Goal: Task Accomplishment & Management: Use online tool/utility

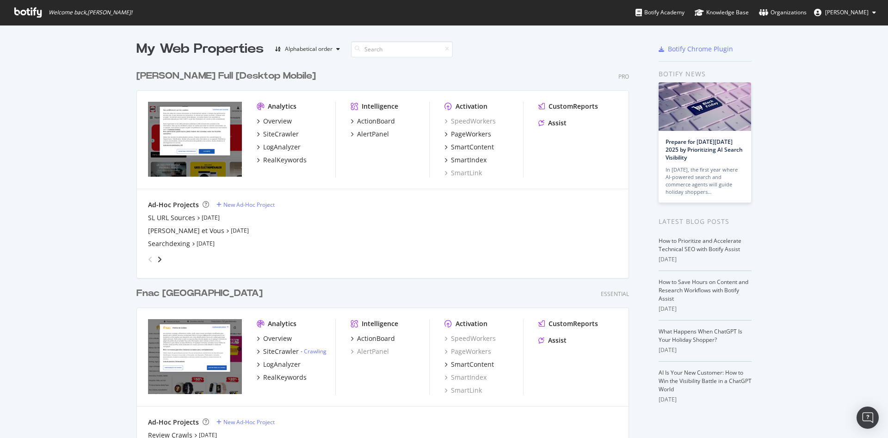
scroll to position [628, 492]
click at [272, 135] on div "SiteCrawler" at bounding box center [281, 133] width 36 height 9
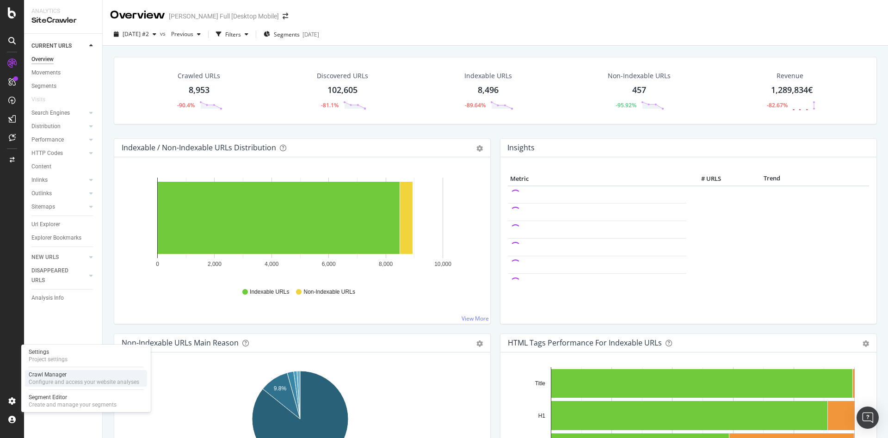
click at [96, 380] on div "Configure and access your website analyses" at bounding box center [84, 381] width 111 height 7
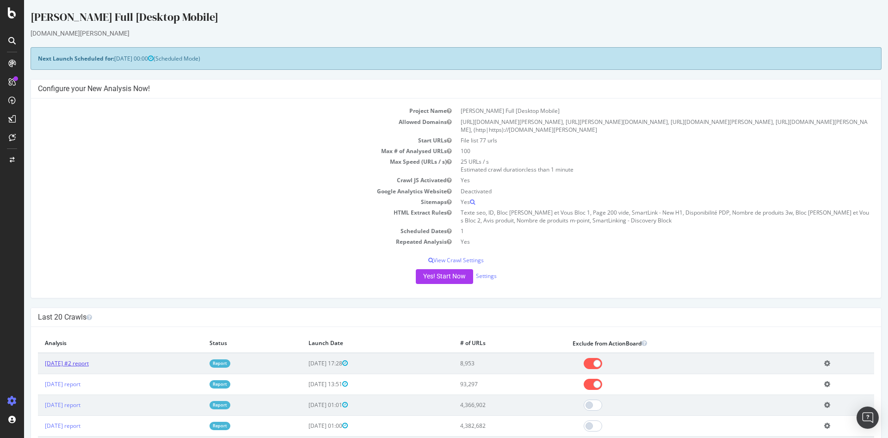
click at [89, 359] on link "[DATE] #2 report" at bounding box center [67, 363] width 44 height 8
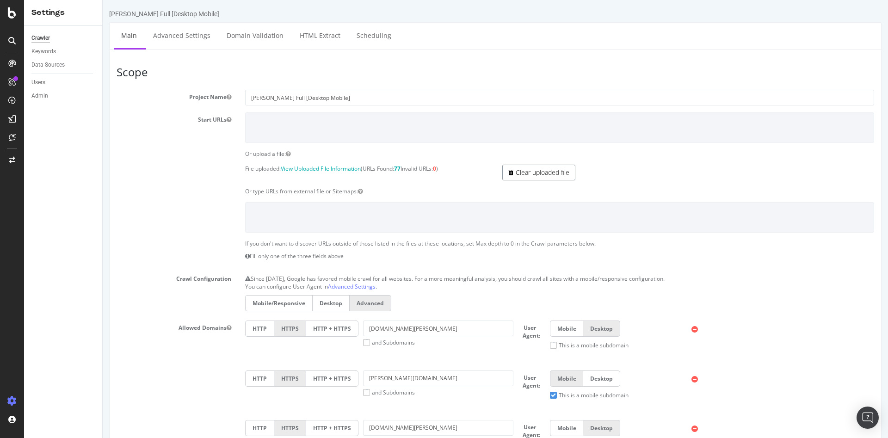
click at [547, 173] on link "Clear uploaded file" at bounding box center [538, 173] width 73 height 16
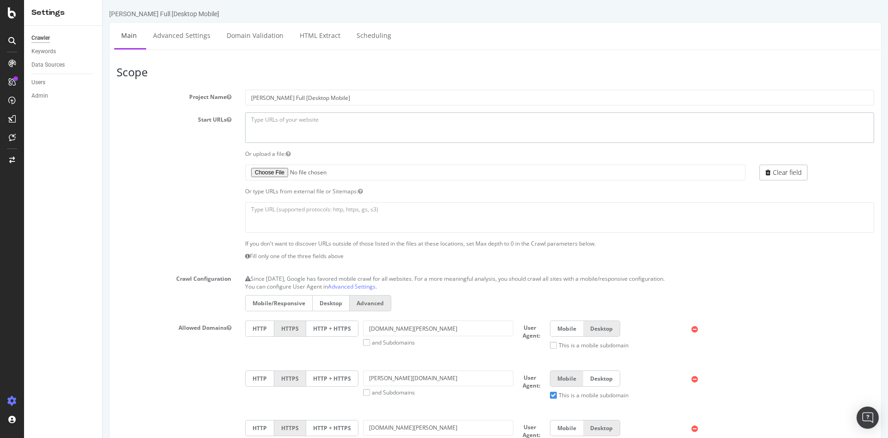
click at [292, 136] on textarea at bounding box center [559, 127] width 629 height 30
click at [324, 210] on textarea at bounding box center [559, 217] width 629 height 30
click at [290, 127] on textarea at bounding box center [559, 127] width 629 height 30
paste textarea "https://www.darty.com/"
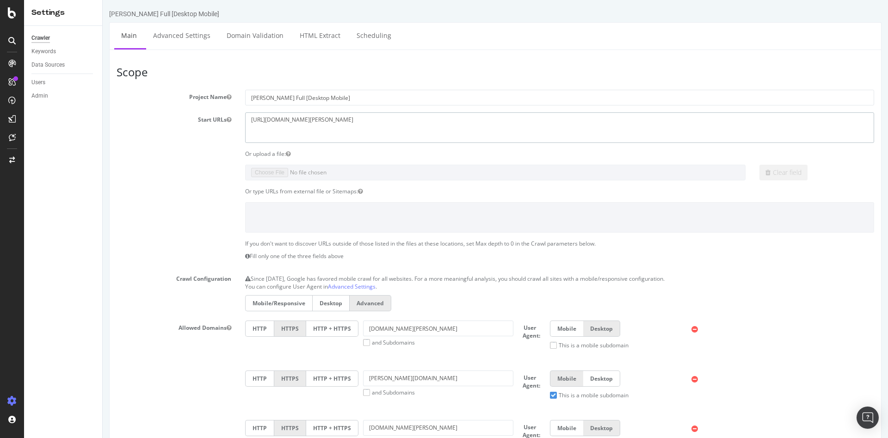
paste textarea "https://www.darty.com/"
paste textarea "https://sav.darty.com/"
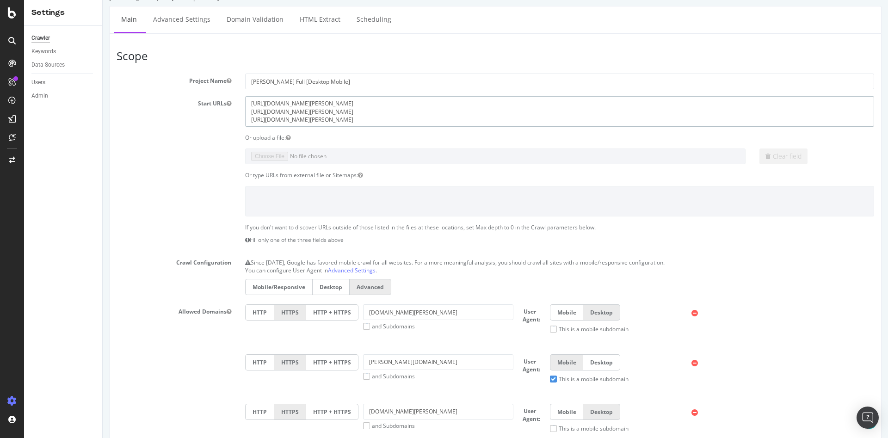
scroll to position [185, 0]
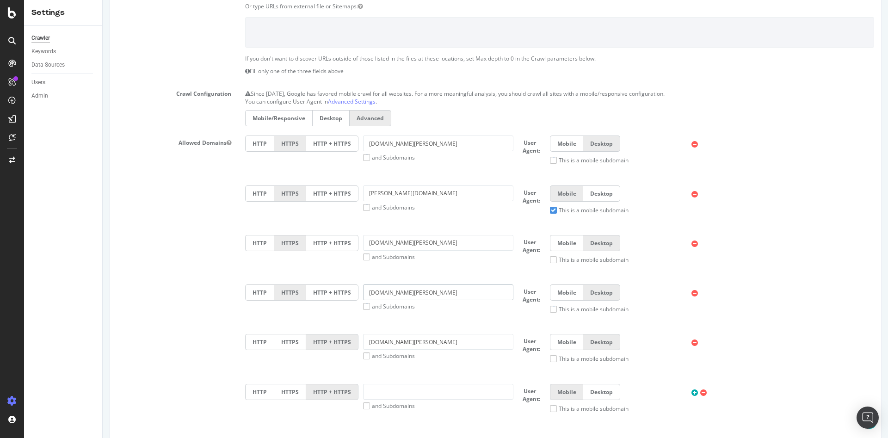
click at [354, 291] on div "HTTP HTTPS HTTP + HTTPS magasin.darty.com and Subdomains User Agent: Mobile Des…" at bounding box center [559, 302] width 638 height 36
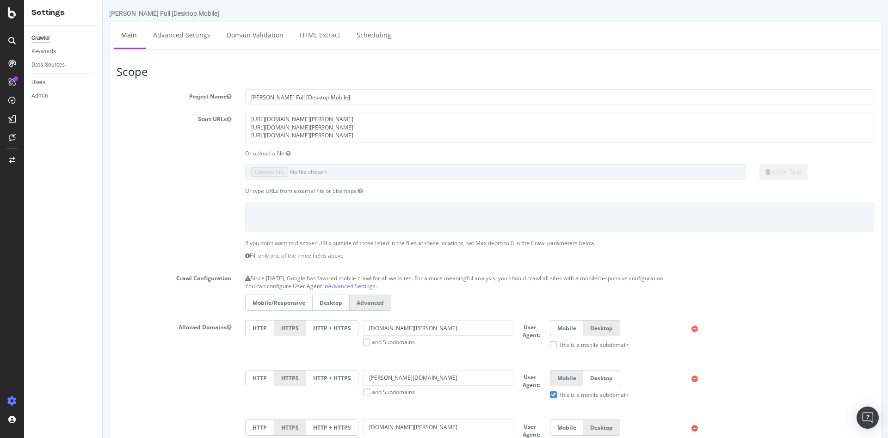
scroll to position [0, 0]
click at [323, 136] on textarea "https://www.darty.com/ https://www.darty.com/ https://sav.darty.com/" at bounding box center [559, 127] width 629 height 30
paste textarea "https://magasin.darty.com/"
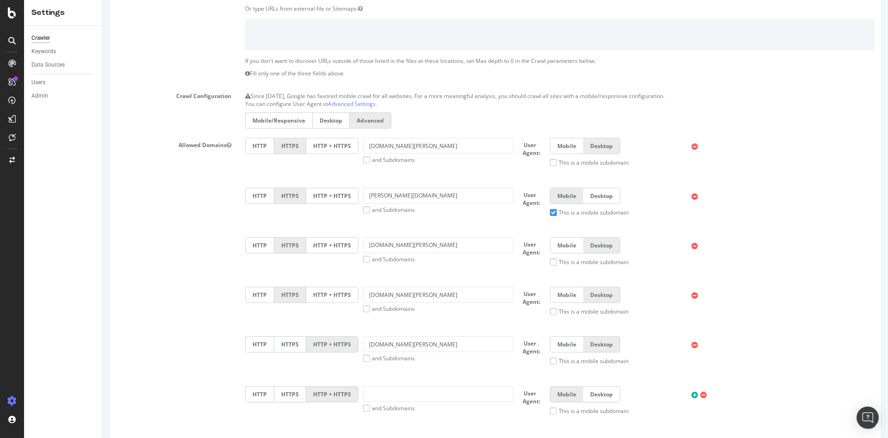
scroll to position [185, 0]
drag, startPoint x: 415, startPoint y: 244, endPoint x: 325, endPoint y: 241, distance: 89.8
click at [325, 241] on div "HTTP HTTPS HTTP + HTTPS cuisine.darty.com and Subdomains User Agent: Mobile Des…" at bounding box center [559, 253] width 638 height 36
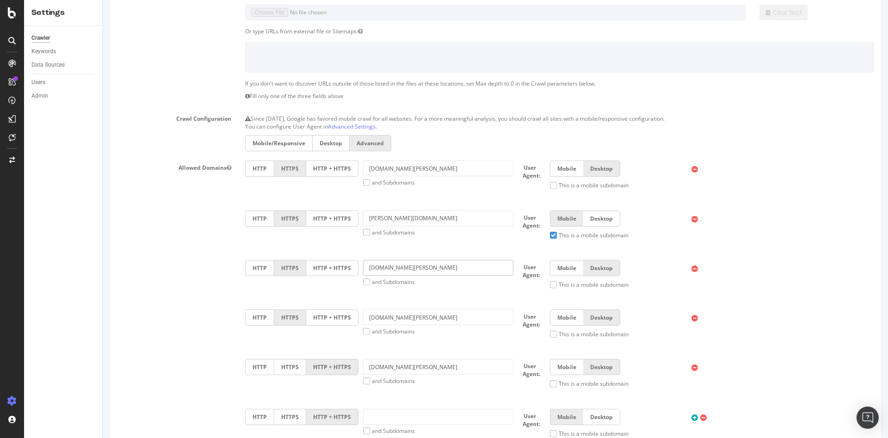
scroll to position [0, 0]
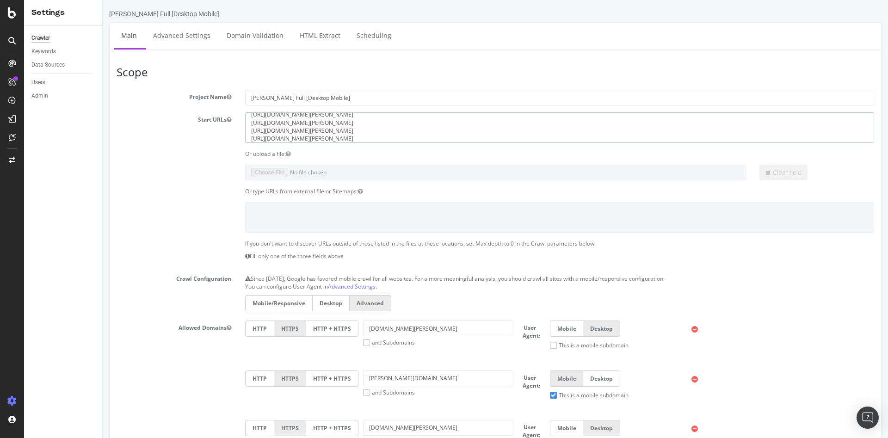
click at [345, 138] on textarea "https://www.darty.com/ https://www.darty.com/ https://sav.darty.com/ https://ma…" at bounding box center [559, 127] width 629 height 30
paste textarea "https://cuisine.darty.com/"
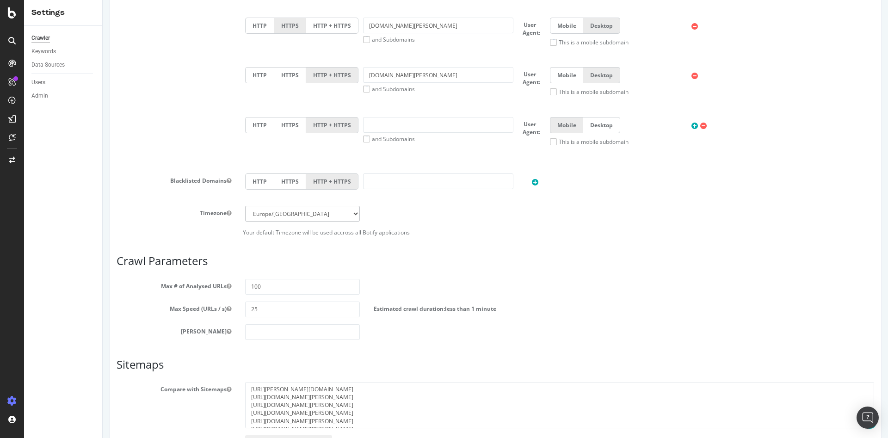
scroll to position [462, 0]
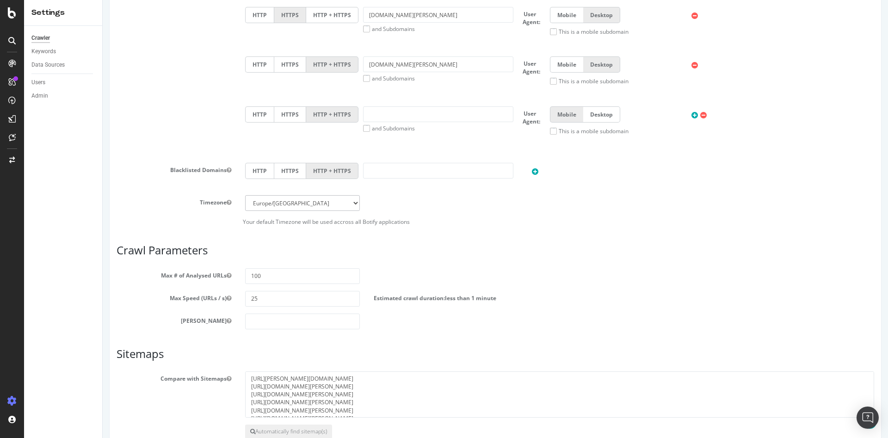
type textarea "https://www.darty.com/ https://www.darty.com/ https://sav.darty.com/ https://ma…"
click at [271, 280] on input "100" at bounding box center [302, 276] width 115 height 16
type input "1"
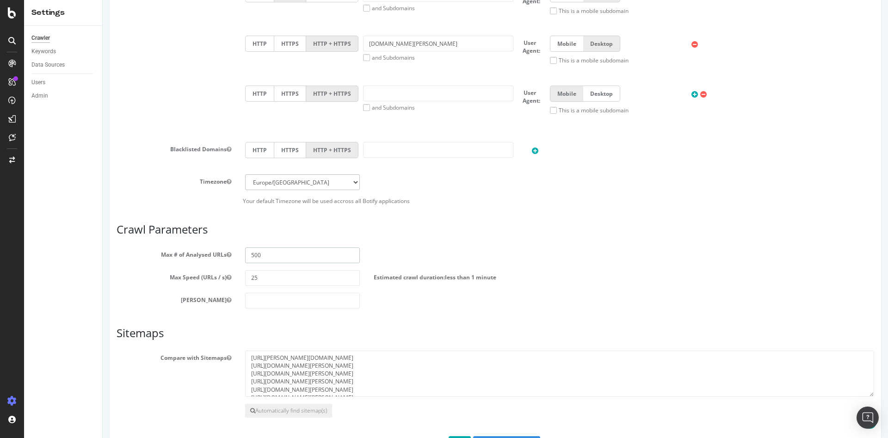
scroll to position [519, 0]
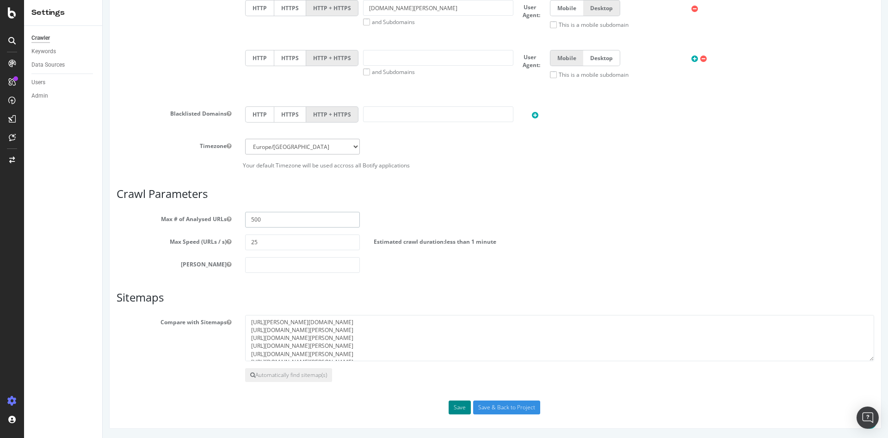
type input "500"
click at [455, 403] on button "Save" at bounding box center [460, 407] width 22 height 14
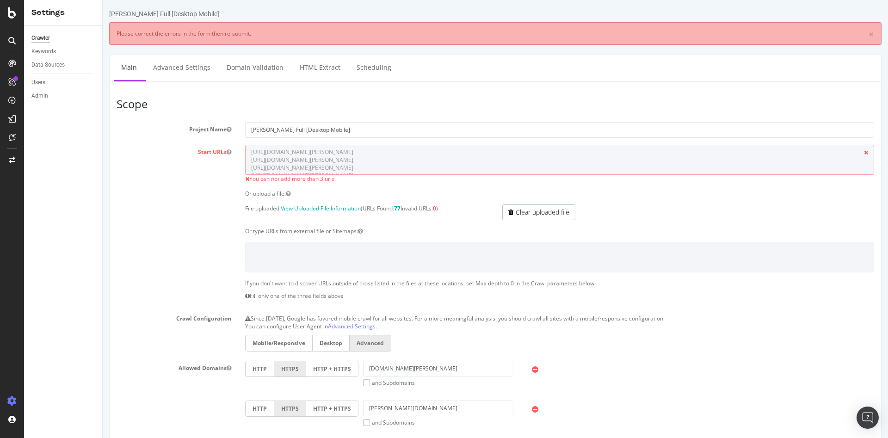
scroll to position [0, 0]
click at [313, 168] on textarea "https://www.darty.com/ https://www.darty.com/ https://sav.darty.com/ https://ma…" at bounding box center [559, 160] width 629 height 30
click at [320, 167] on textarea "https://www.darty.com/ https://www.darty.com/ https://sav.darty.com/ https://ma…" at bounding box center [559, 160] width 629 height 30
click at [322, 168] on textarea "https://www.darty.com/ https://www.darty.com/ https://sav.darty.com/ https://ma…" at bounding box center [559, 160] width 629 height 30
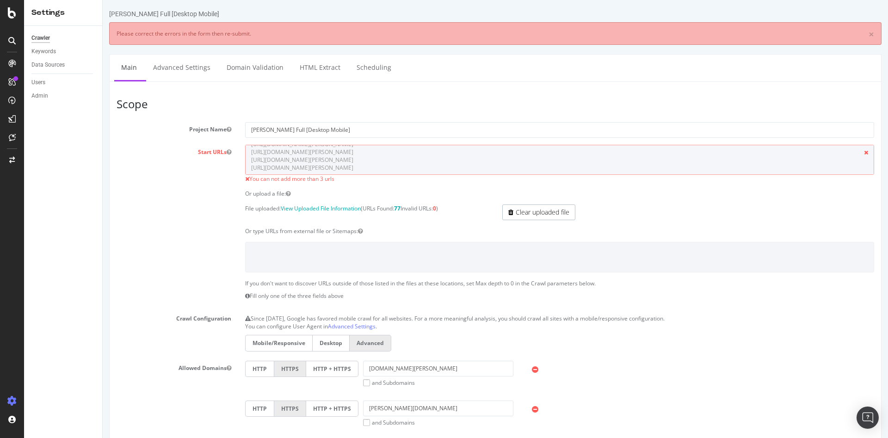
click at [265, 179] on span "You can not add more than 3 urls" at bounding box center [291, 179] width 85 height 8
click at [859, 153] on span at bounding box center [866, 153] width 16 height 16
click at [427, 164] on textarea "https://www.darty.com/ https://www.darty.com/ https://sav.darty.com/ https://ma…" at bounding box center [559, 160] width 629 height 30
click at [511, 211] on link "Clear uploaded file" at bounding box center [538, 212] width 73 height 16
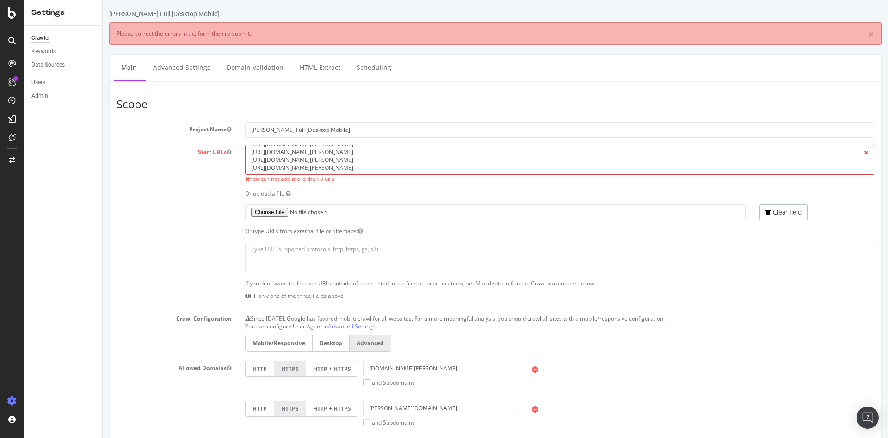
click at [346, 167] on textarea "https://www.darty.com/ https://www.darty.com/ https://sav.darty.com/ https://ma…" at bounding box center [559, 160] width 629 height 30
drag, startPoint x: 347, startPoint y: 168, endPoint x: 238, endPoint y: 165, distance: 109.2
click at [238, 165] on div "https://www.darty.com/ https://www.darty.com/ https://sav.darty.com/ https://ma…" at bounding box center [559, 164] width 643 height 38
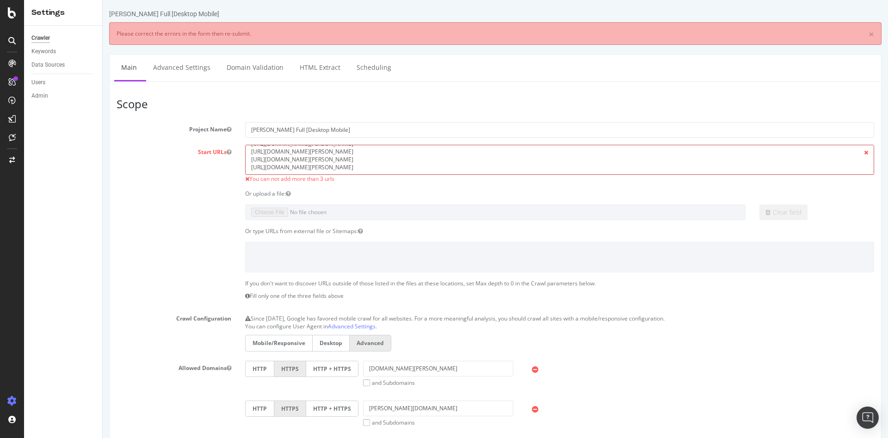
drag, startPoint x: 239, startPoint y: 152, endPoint x: 234, endPoint y: 157, distance: 7.8
click at [234, 157] on div "Start URLs https://www.darty.com/ https://www.darty.com/ https://sav.darty.com/…" at bounding box center [495, 164] width 771 height 38
click at [314, 163] on textarea "https://www.darty.com/ https://www.darty.com/ https://sav.darty.com/ https://ma…" at bounding box center [559, 160] width 629 height 30
drag, startPoint x: 280, startPoint y: 160, endPoint x: 268, endPoint y: 160, distance: 12.0
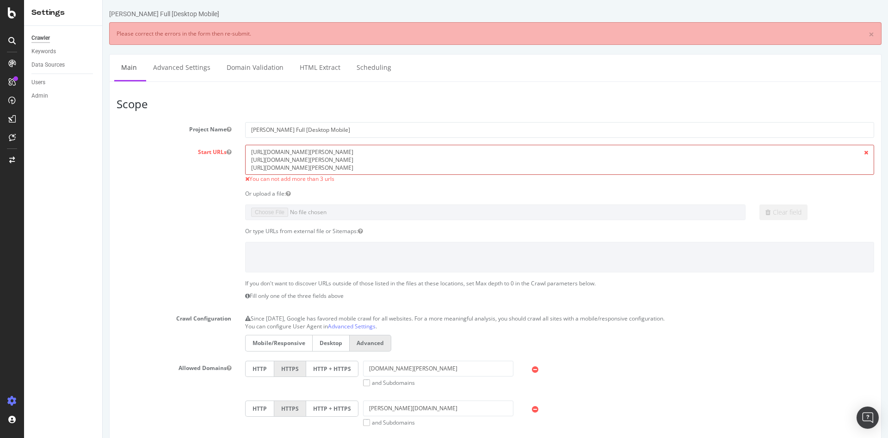
click at [268, 160] on textarea "https://www.darty.com/ https://www.darty.com/ https://sav.darty.com/ https://ma…" at bounding box center [559, 160] width 629 height 30
click at [308, 164] on textarea "https://www.darty.com/ https://www.darty.com/ https://sav.darty.com/ https://ma…" at bounding box center [559, 160] width 629 height 30
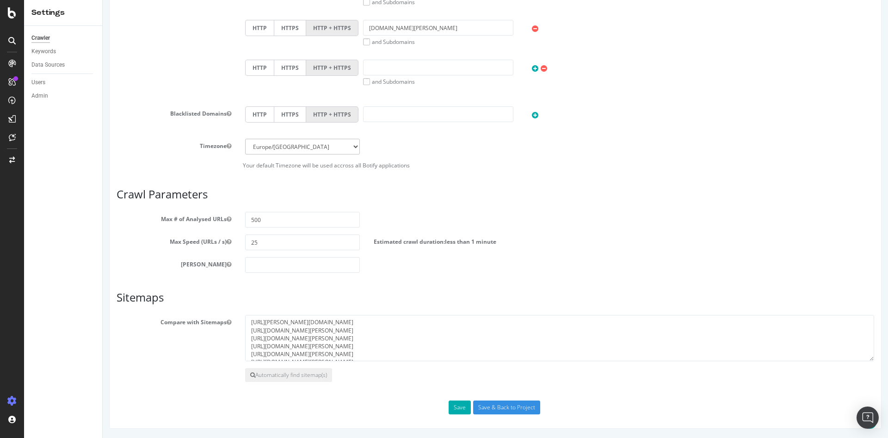
scroll to position [31, 0]
type textarea "https://www.darty.com/ https://m.darty.com/ https://sav.darty.com/"
click at [458, 408] on button "Save" at bounding box center [460, 407] width 22 height 14
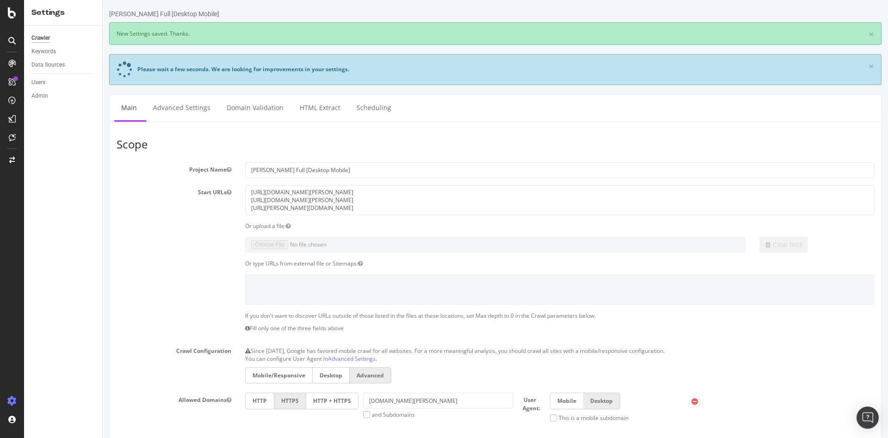
scroll to position [0, 0]
click at [315, 208] on textarea "https://sav.darty.com/ https://www.darty.com/ https://m.darty.com/" at bounding box center [559, 200] width 629 height 30
drag, startPoint x: 308, startPoint y: 206, endPoint x: 242, endPoint y: 199, distance: 67.0
click at [242, 199] on div "https://sav.darty.com/ https://www.darty.com/ https://m.darty.com/" at bounding box center [559, 200] width 643 height 30
click at [249, 191] on textarea "https://sav.darty.com/ https://www.darty.com/ https://m.darty.com/" at bounding box center [559, 200] width 629 height 30
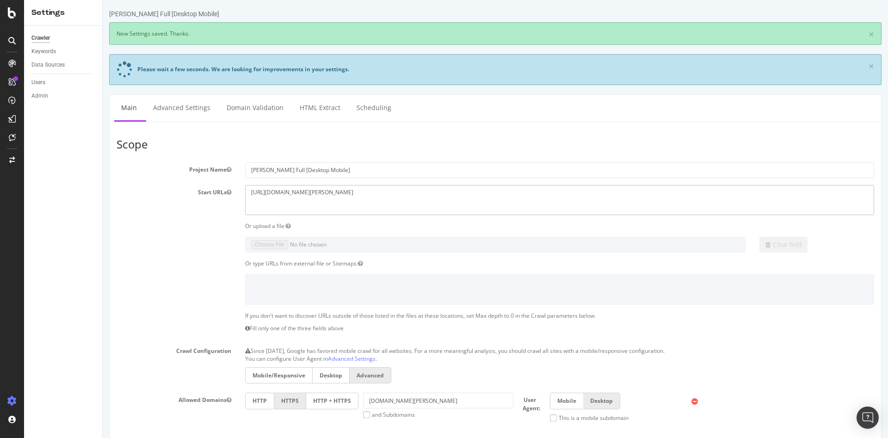
paste textarea "https://www.darty.com/ https://m.darty.com/"
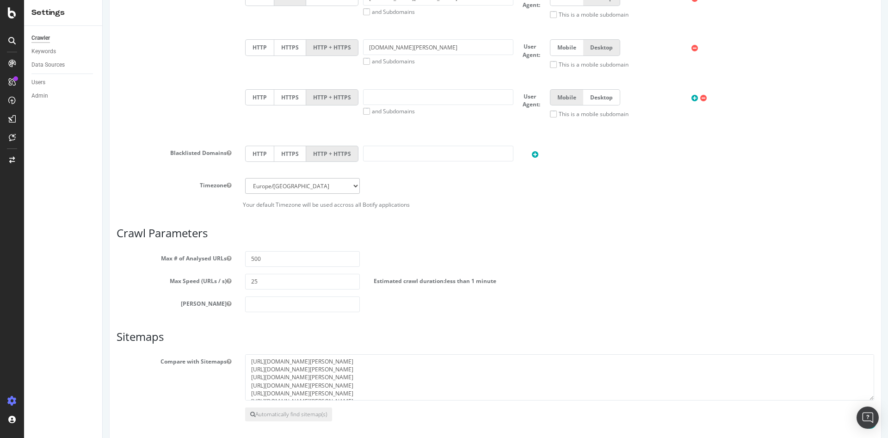
scroll to position [591, 0]
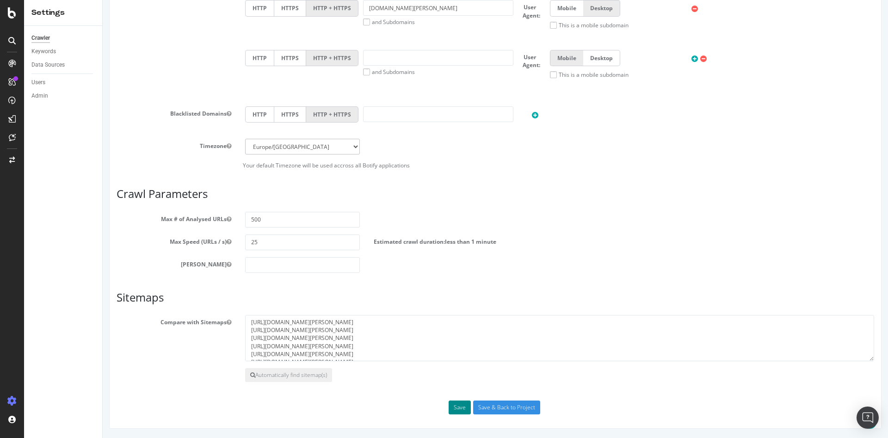
type textarea "https://www.darty.com/ https://m.darty.com/ https://sav.darty.com/"
click at [461, 405] on button "Save" at bounding box center [460, 407] width 22 height 14
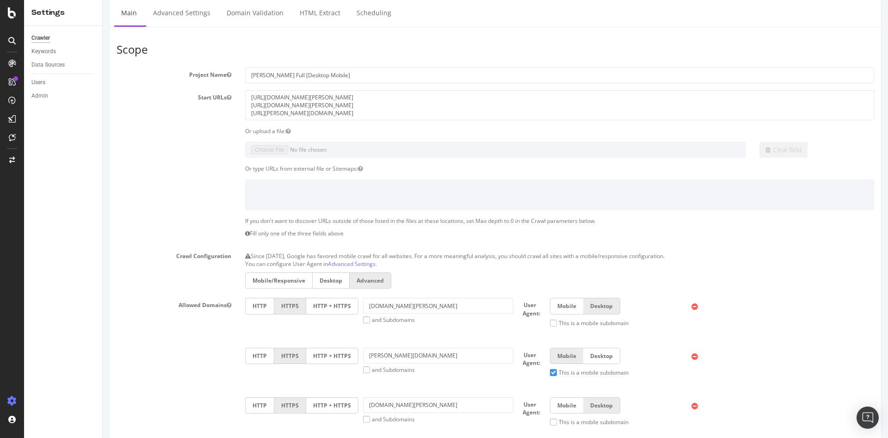
scroll to position [185, 0]
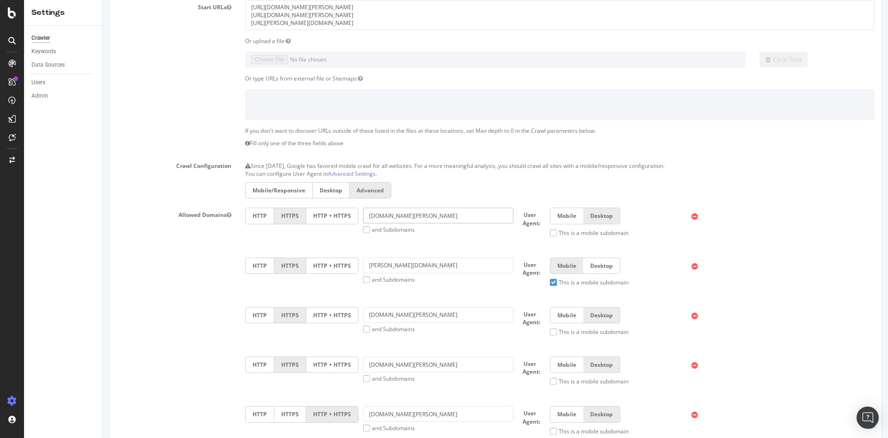
click at [412, 215] on input "[DOMAIN_NAME][PERSON_NAME]" at bounding box center [438, 216] width 150 height 16
click at [417, 266] on input "m.darty.com" at bounding box center [438, 266] width 150 height 16
click at [419, 313] on input "cuisine.darty.com" at bounding box center [438, 315] width 150 height 16
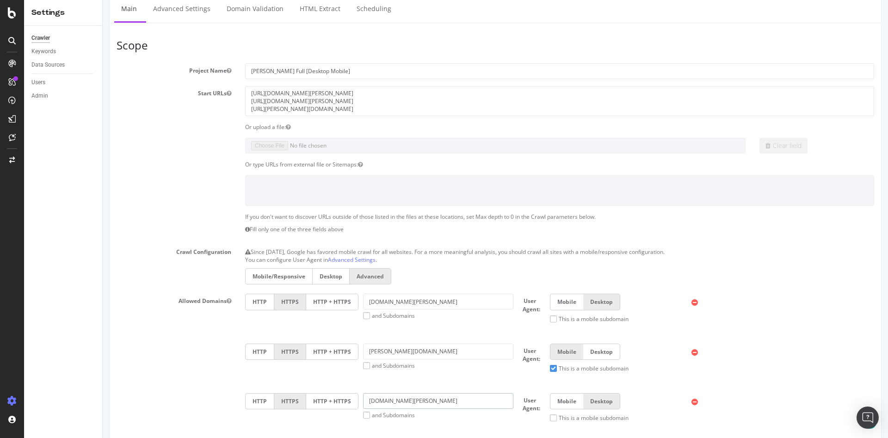
scroll to position [0, 0]
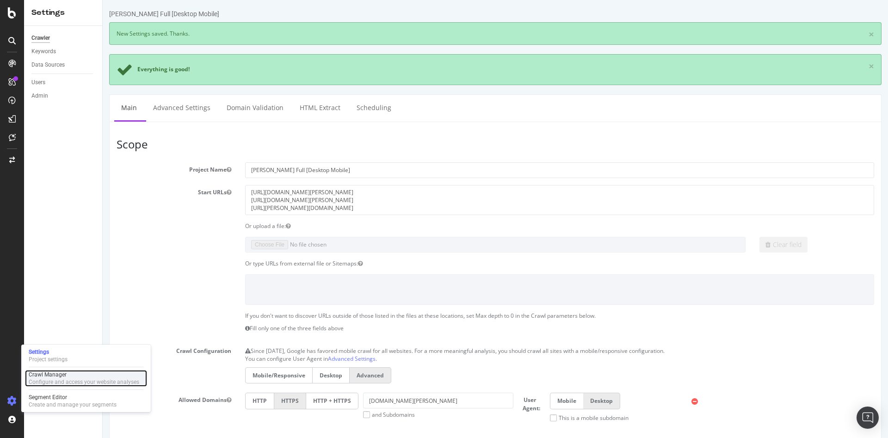
click at [69, 381] on div "Configure and access your website analyses" at bounding box center [84, 381] width 111 height 7
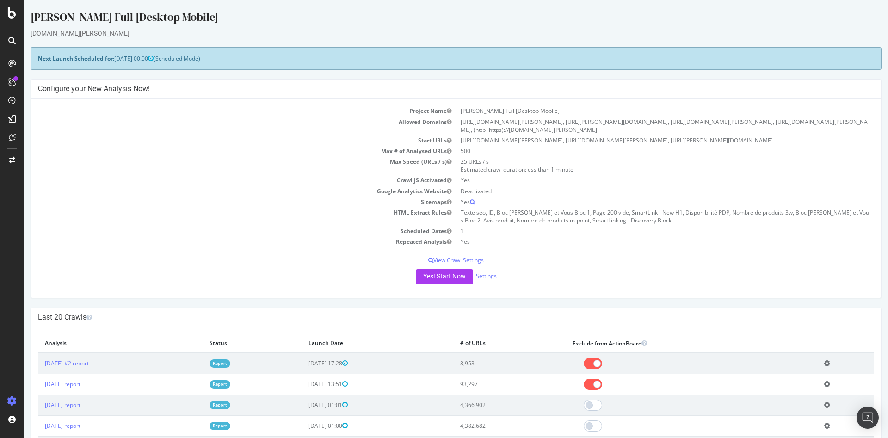
click at [826, 360] on icon at bounding box center [827, 363] width 6 height 7
click at [808, 383] on link "Delete analysis" at bounding box center [793, 389] width 74 height 12
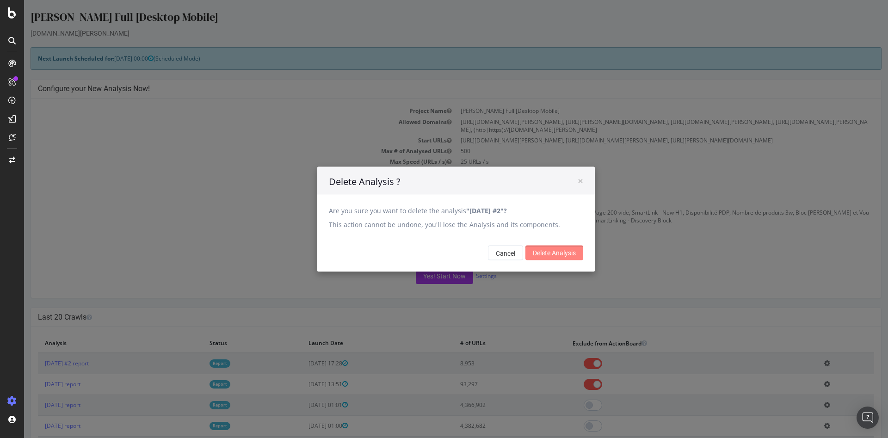
drag, startPoint x: 567, startPoint y: 258, endPoint x: 562, endPoint y: 255, distance: 6.0
click at [567, 257] on input "Delete Analysis" at bounding box center [554, 252] width 58 height 15
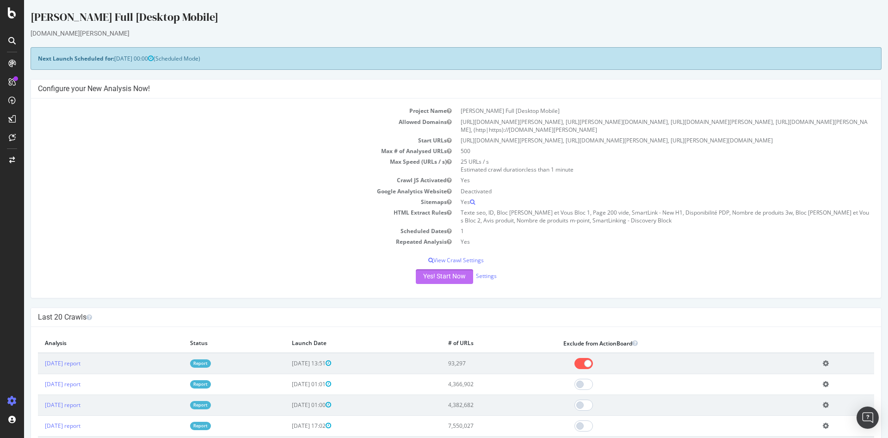
click at [451, 269] on button "Yes! Start Now" at bounding box center [444, 276] width 57 height 15
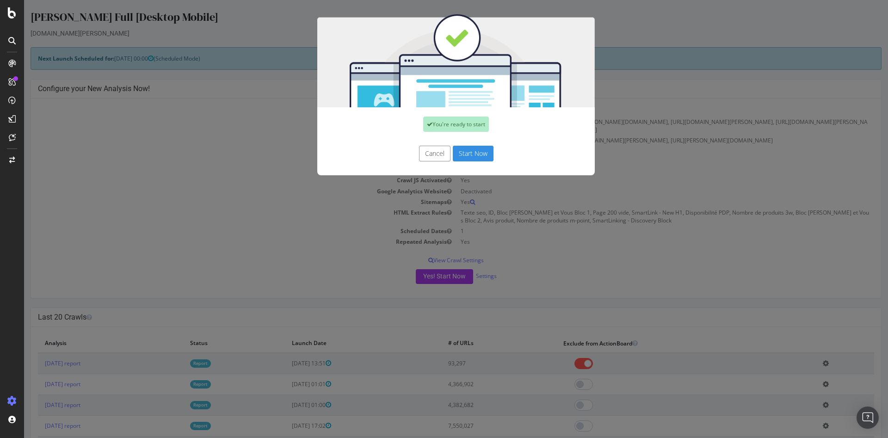
click at [467, 158] on button "Start Now" at bounding box center [473, 154] width 41 height 16
